Goal: Task Accomplishment & Management: Complete application form

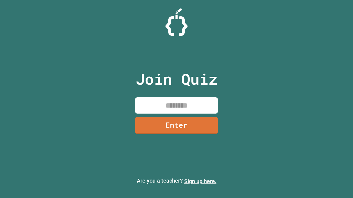
click at [200, 182] on link "Sign up here." at bounding box center [200, 181] width 32 height 7
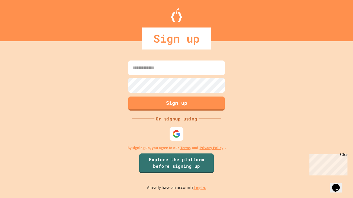
click at [200, 188] on link "Log in." at bounding box center [200, 188] width 13 height 6
